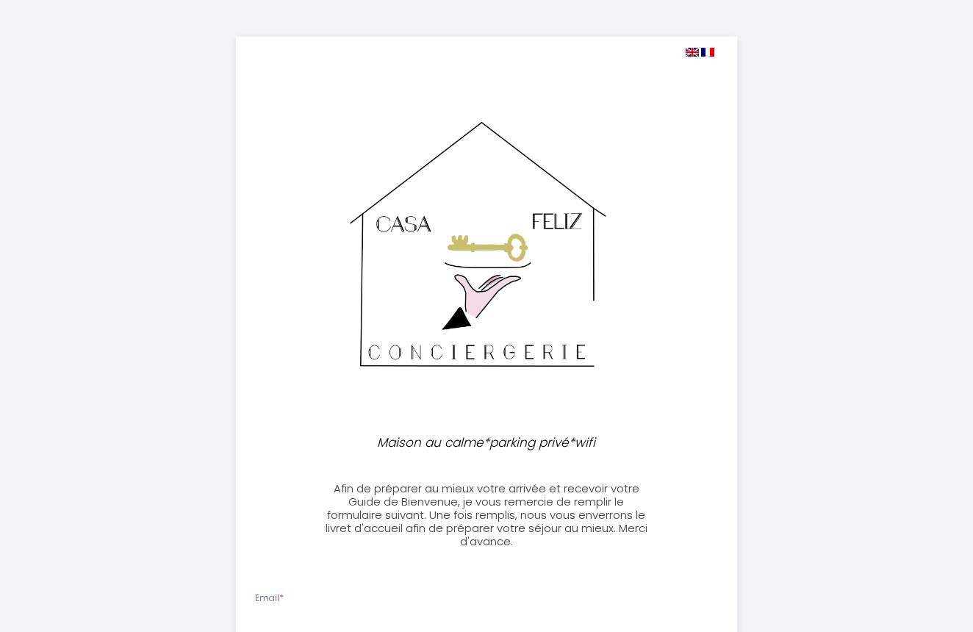
select select
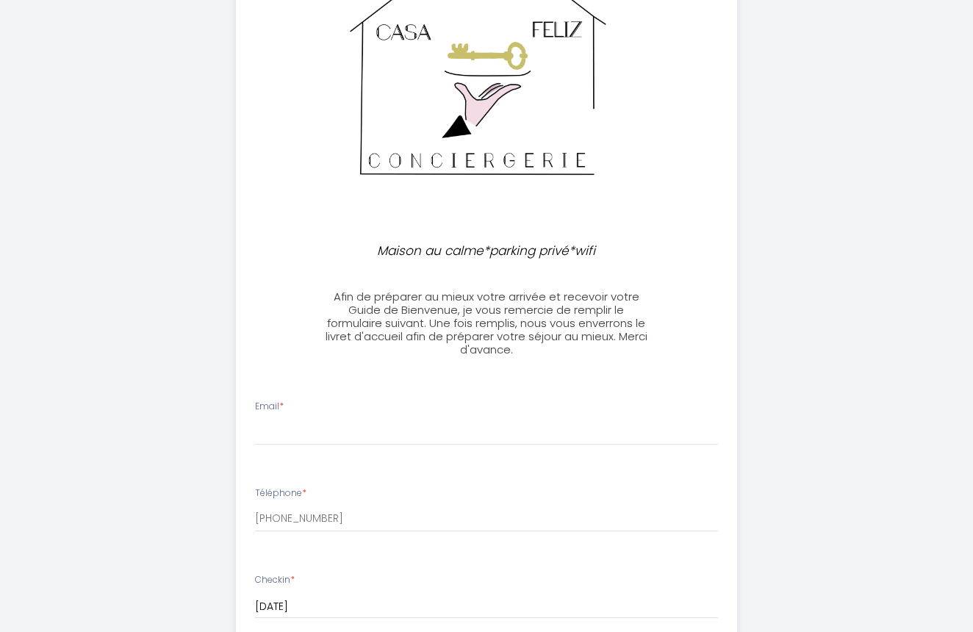
scroll to position [196, 0]
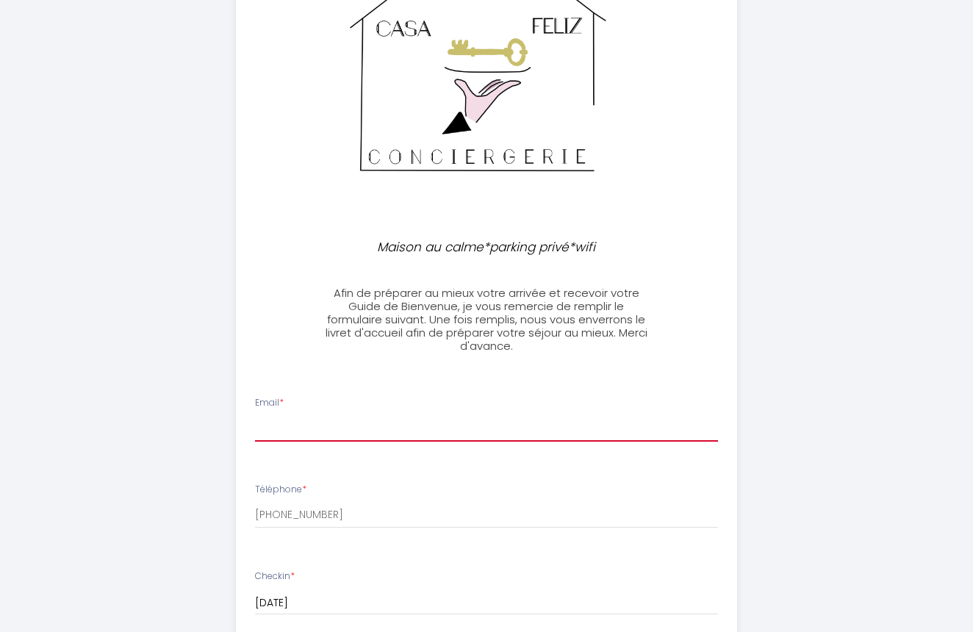
type input "david.o.sousa@gmail.com"
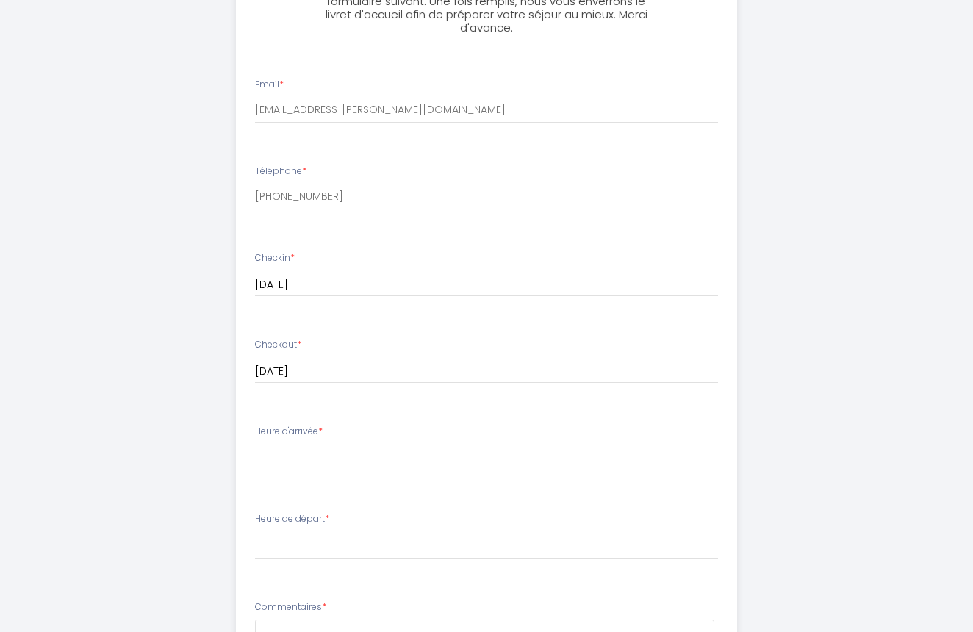
scroll to position [516, 0]
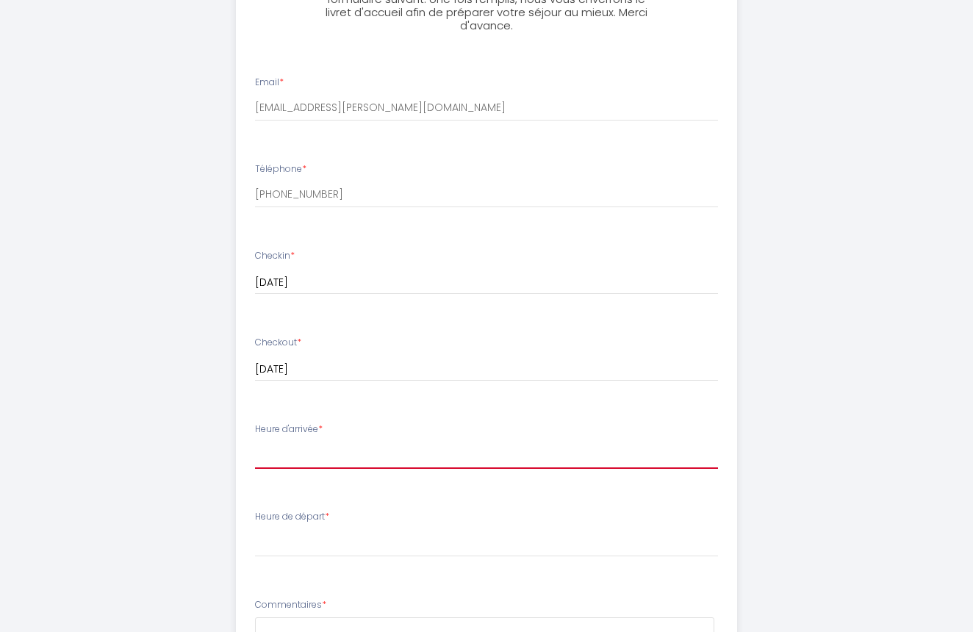
select select "17:00"
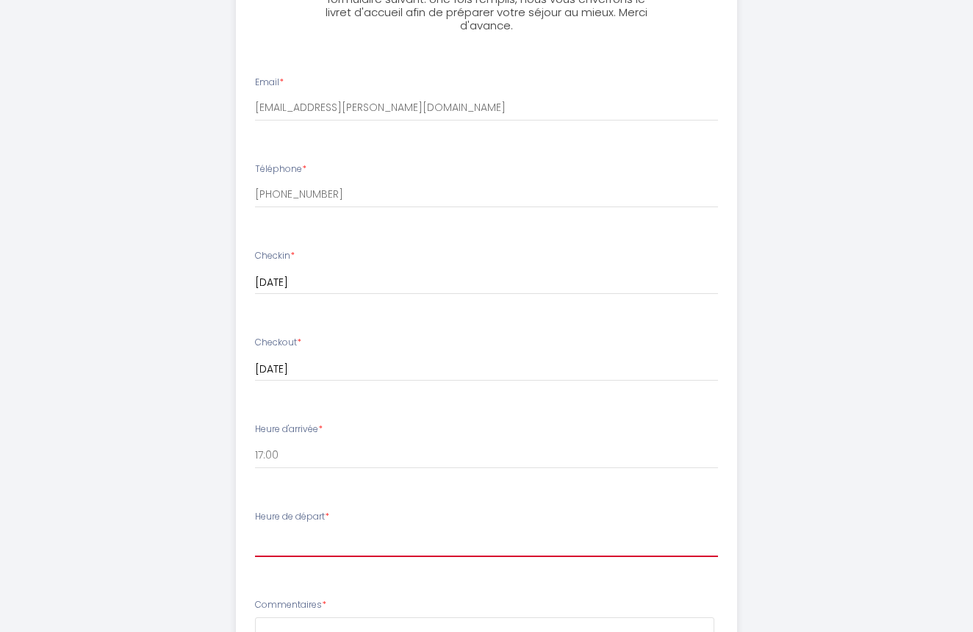
select select "09:30"
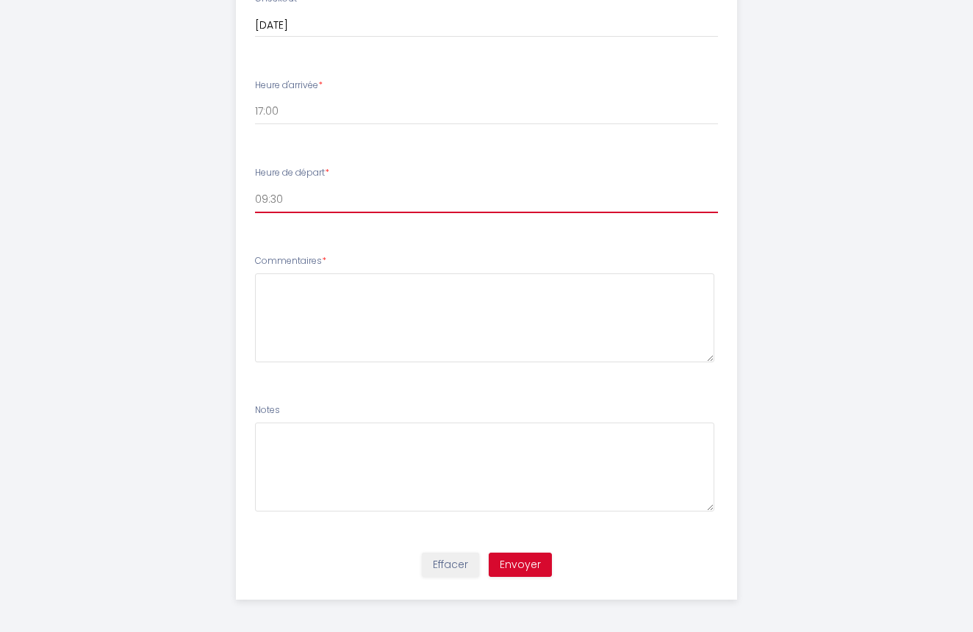
scroll to position [858, 0]
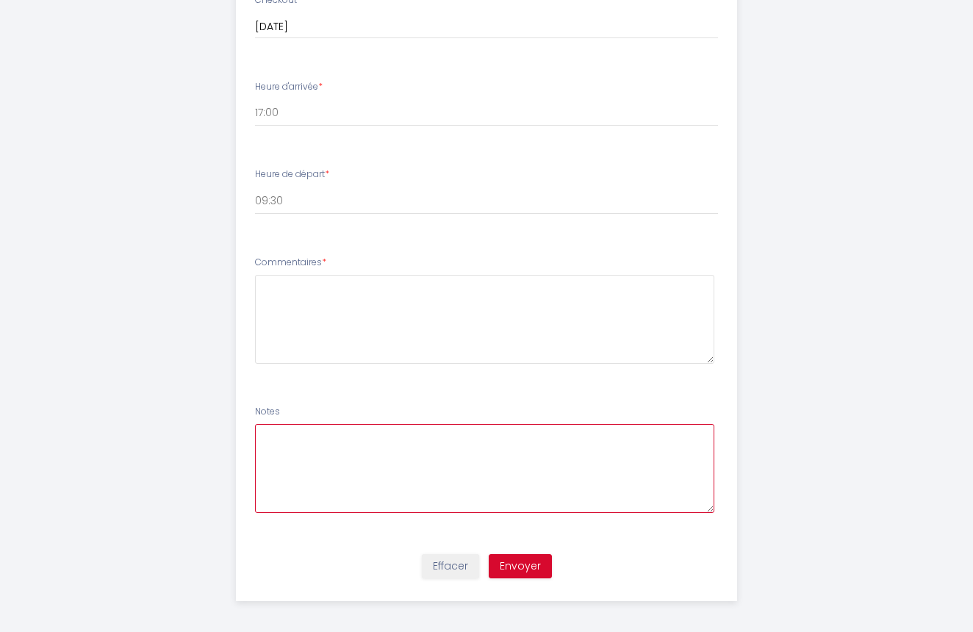
click at [636, 472] on textarea at bounding box center [485, 468] width 460 height 89
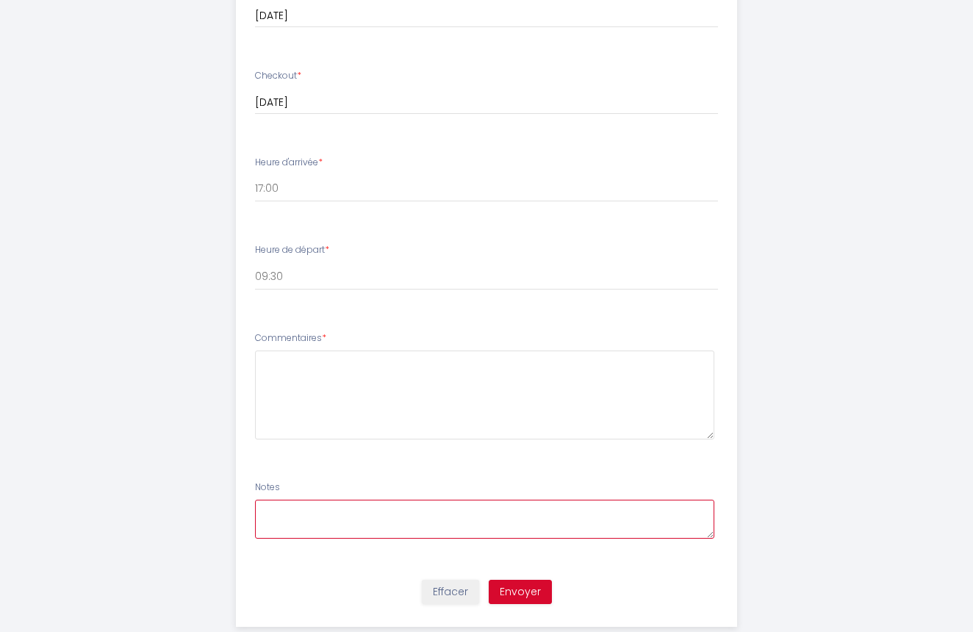
click at [712, 531] on textarea at bounding box center [485, 519] width 460 height 39
click at [374, 518] on textarea at bounding box center [485, 520] width 460 height 41
click at [342, 601] on div "Effacer Envoyer" at bounding box center [487, 601] width 520 height 56
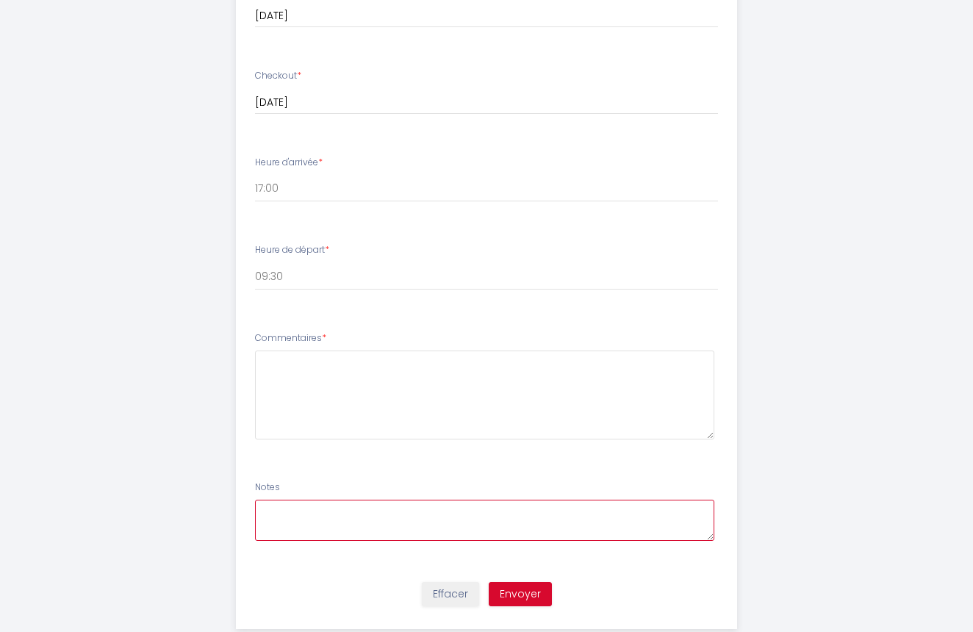
click at [386, 517] on textarea at bounding box center [485, 520] width 460 height 41
click at [407, 507] on textarea at bounding box center [485, 520] width 460 height 41
type textarea "j"
type textarea "a"
click at [453, 509] on textarea "j'arrive de Paris le début d'après-midi" at bounding box center [485, 520] width 460 height 41
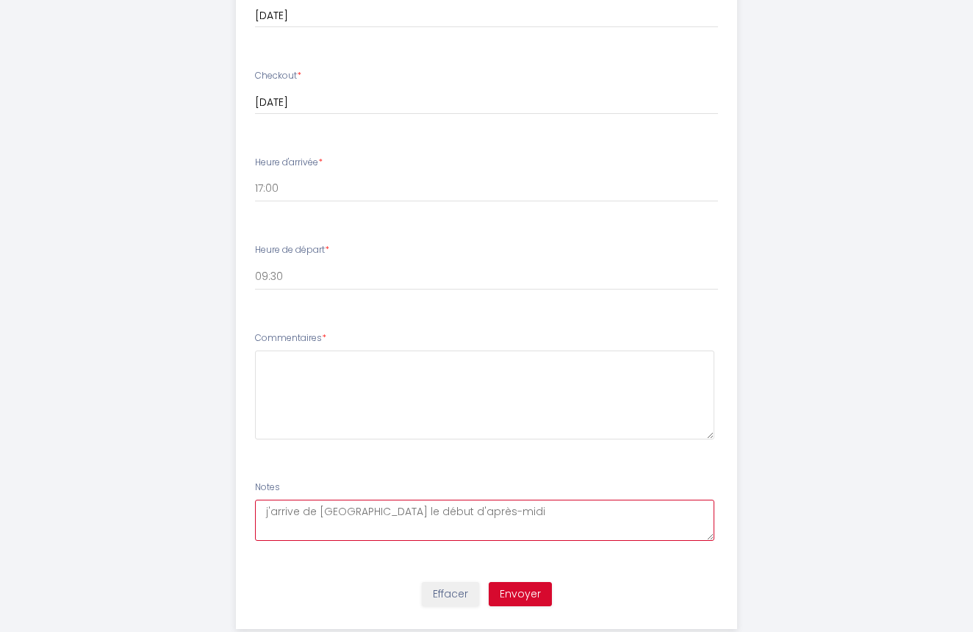
click at [498, 507] on textarea "j'arrive de Paris le début d'après-midi" at bounding box center [485, 520] width 460 height 41
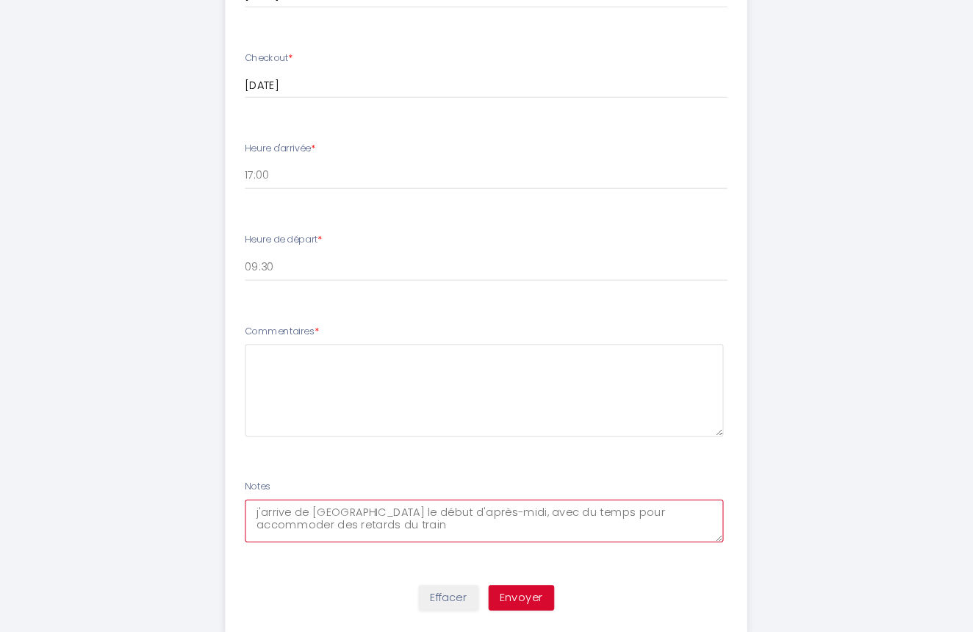
drag, startPoint x: 302, startPoint y: 499, endPoint x: 234, endPoint y: 478, distance: 70.9
click at [255, 505] on textarea "j'arrive de Paris le début d'après-midi, avec du temps pour accommoder des reta…" at bounding box center [485, 525] width 460 height 41
type textarea "x"
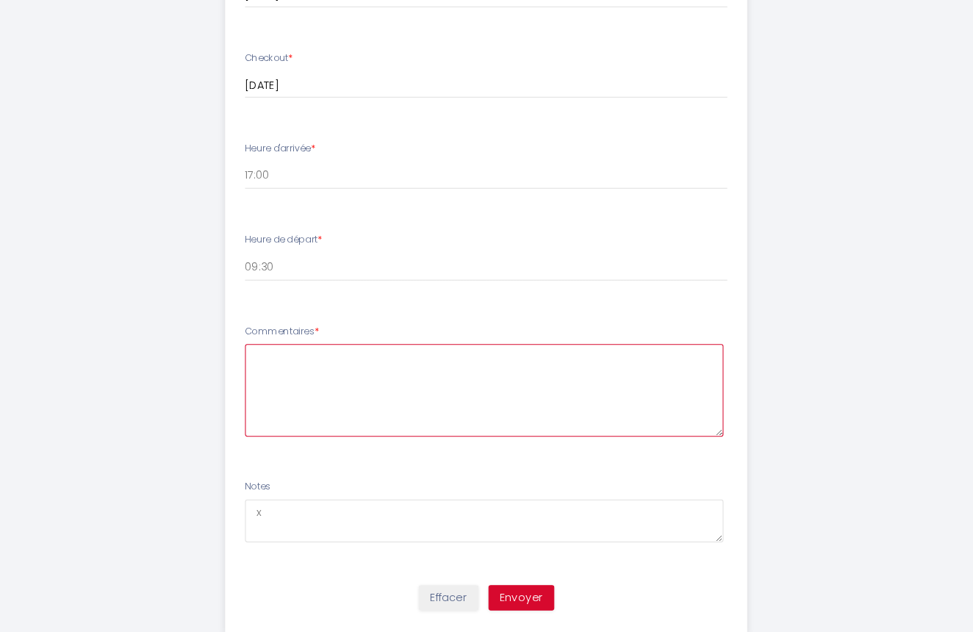
click at [280, 356] on textarea at bounding box center [485, 400] width 460 height 89
type textarea "v"
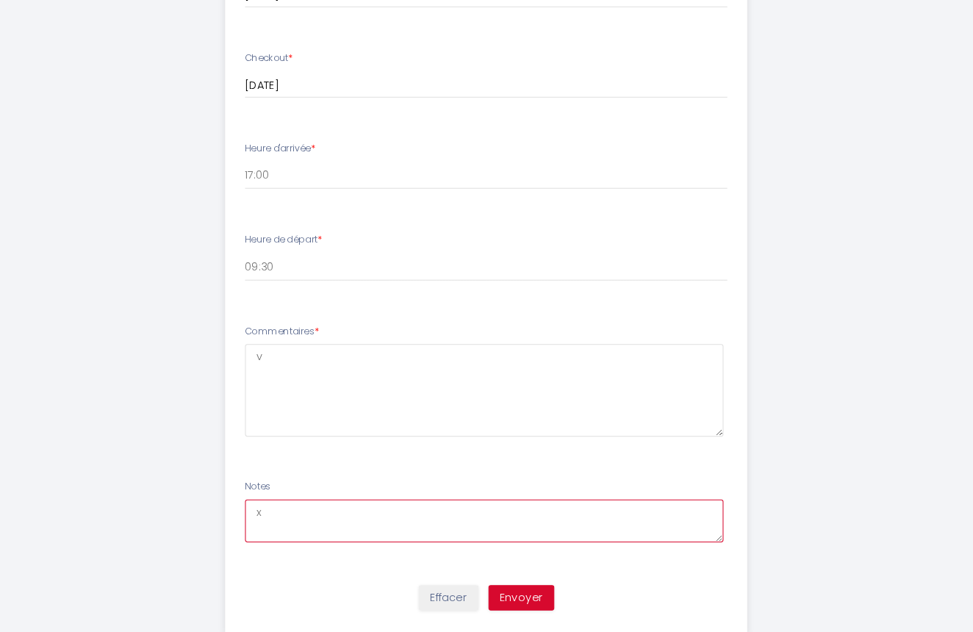
click at [255, 505] on textarea "x" at bounding box center [485, 525] width 460 height 41
drag, startPoint x: 268, startPoint y: 487, endPoint x: 221, endPoint y: 487, distance: 46.3
click at [237, 487] on li "Notes x" at bounding box center [487, 523] width 501 height 93
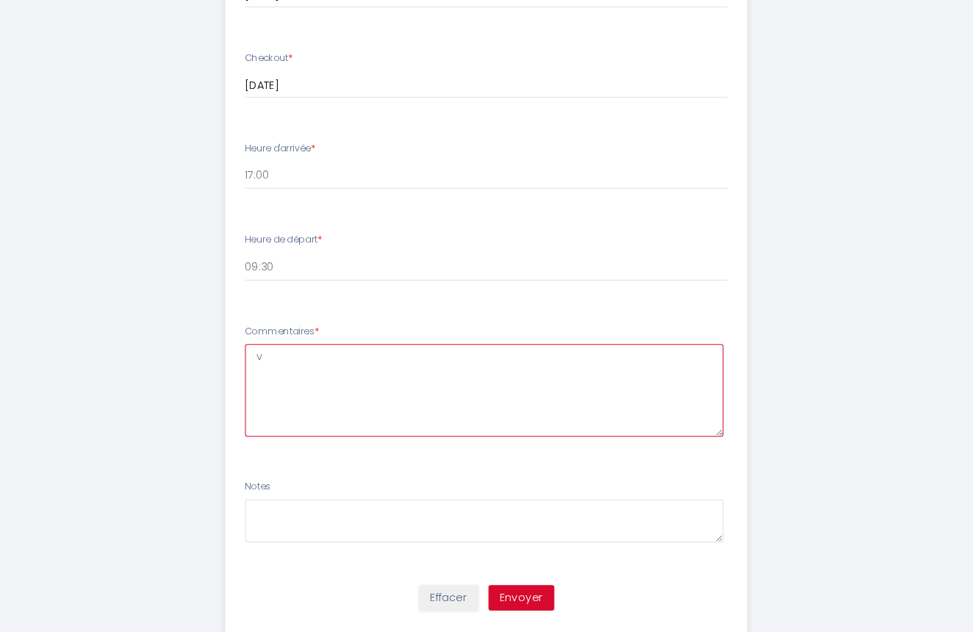
click at [278, 356] on textarea "v" at bounding box center [485, 400] width 460 height 89
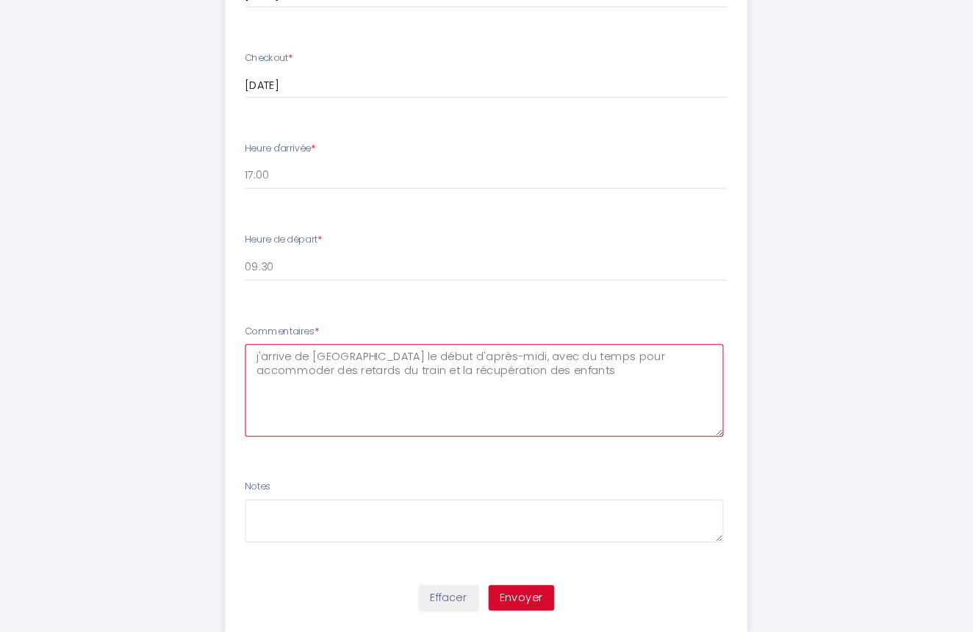
type textarea "j'arrive de Paris le début d'après-midi, avec du temps pour accommoder des reta…"
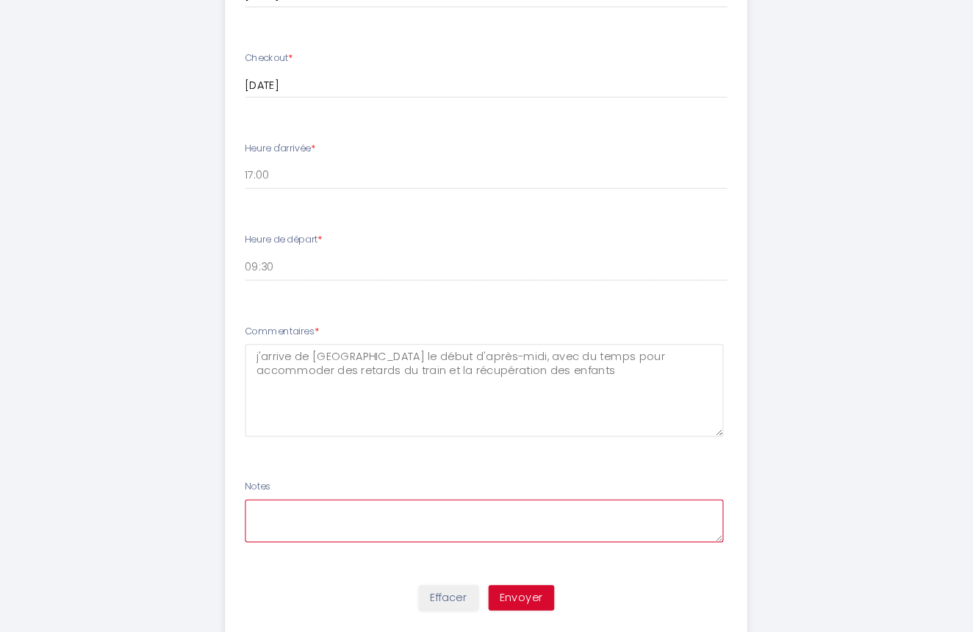
click at [270, 505] on textarea at bounding box center [485, 525] width 460 height 41
type textarea "ce formul"
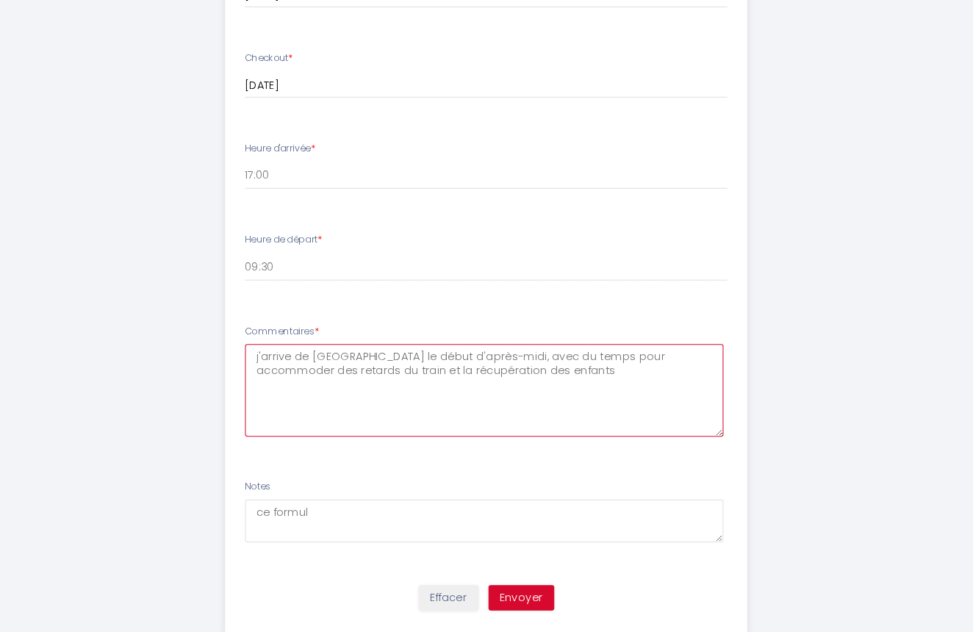
click at [462, 356] on textarea "j'arrive de Paris le début d'après-midi, avec du temps pour accommoder des reta…" at bounding box center [485, 400] width 460 height 89
drag, startPoint x: 282, startPoint y: 369, endPoint x: 281, endPoint y: 362, distance: 7.4
click at [281, 362] on textarea "j'arrive de Paris le début d'après-midi, avec du temps pour accommoder des reta…" at bounding box center [485, 400] width 460 height 89
click at [283, 361] on textarea "j'arrive de Paris le début d'après-midi, avec du temps pour accommoder des reta…" at bounding box center [485, 400] width 460 height 89
type textarea "j'arrive de Paris le début d'après-midi, avec du temps pour accommoder des reta…"
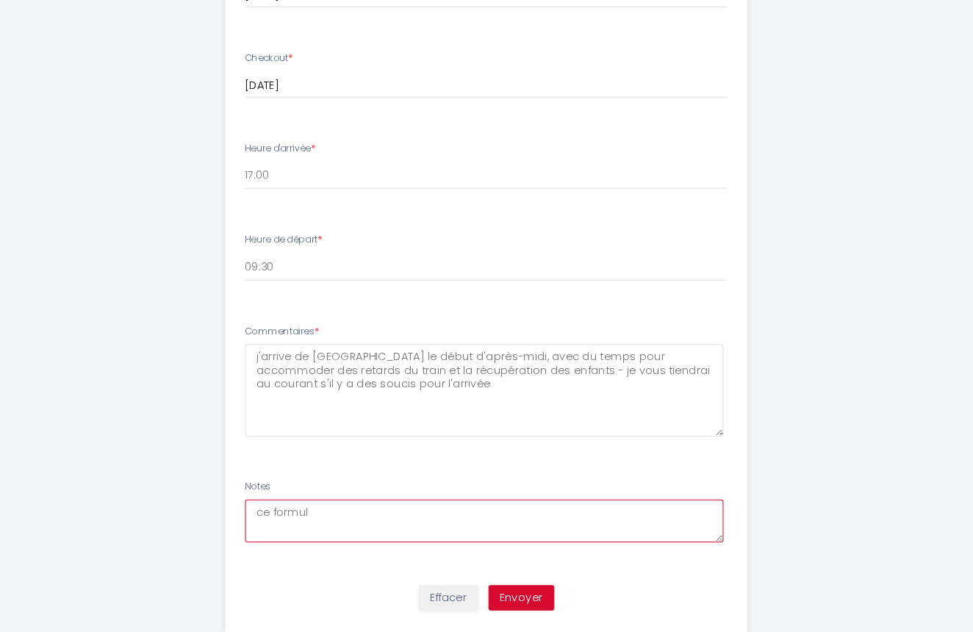
click at [314, 505] on textarea "ce formul" at bounding box center [485, 525] width 460 height 41
click at [320, 505] on textarea "le formul" at bounding box center [485, 525] width 460 height 41
type textarea "le formulaire ne prévoit pas un bouton pour attacher la copie de la pièce d'ide…"
click at [506, 587] on button "Envoyer" at bounding box center [520, 599] width 63 height 25
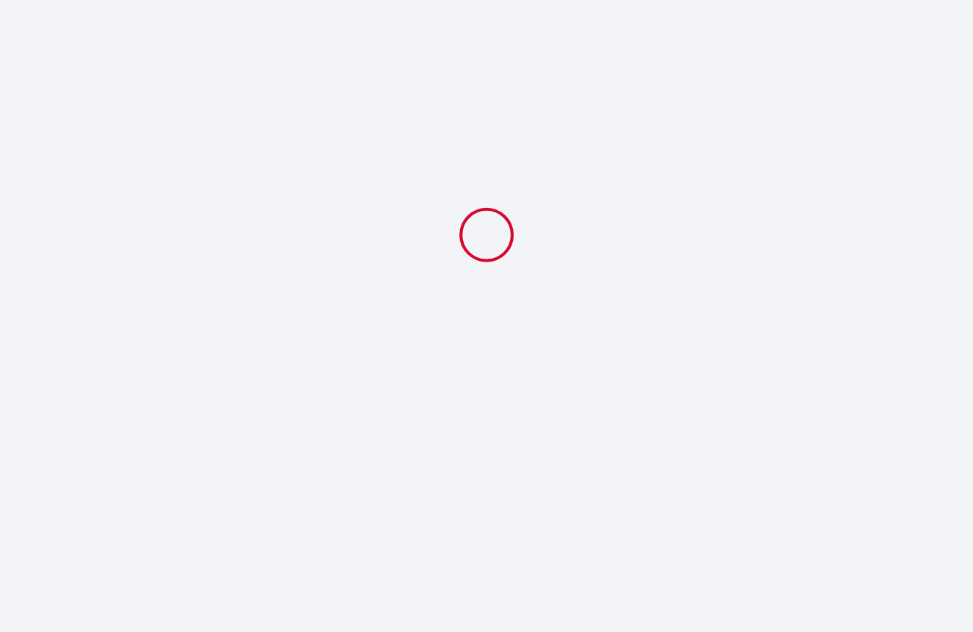
select select "09:30"
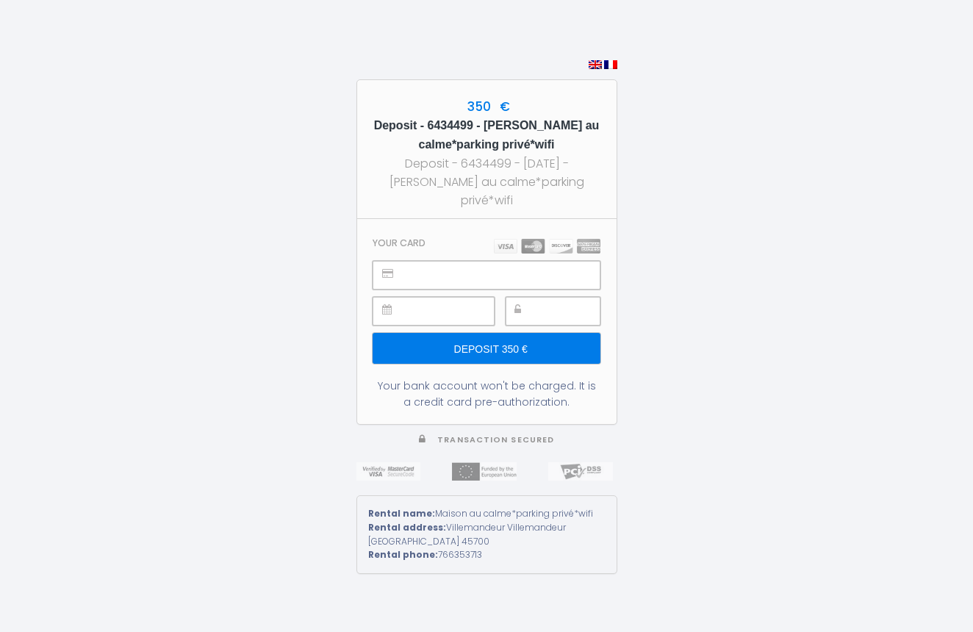
click at [514, 353] on input "Deposit 350 €" at bounding box center [486, 348] width 227 height 31
